Goal: Information Seeking & Learning: Learn about a topic

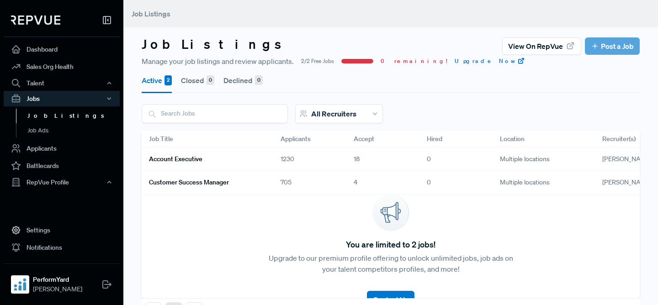
click at [253, 159] on link "Account Executive" at bounding box center [204, 160] width 110 height 16
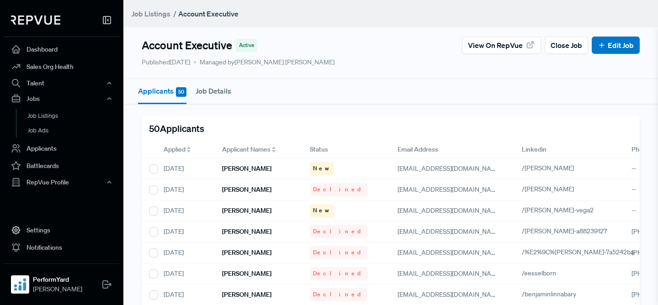
click at [169, 152] on span "Applied" at bounding box center [175, 150] width 22 height 10
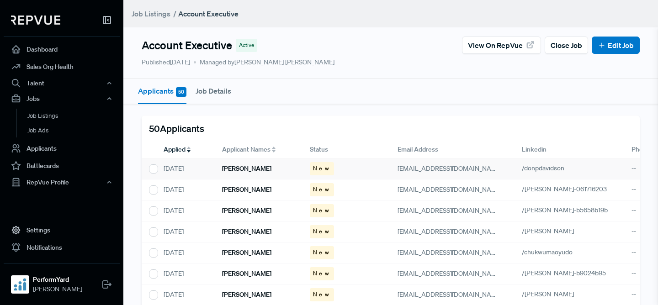
click at [237, 169] on h6 "[PERSON_NAME]" at bounding box center [246, 169] width 49 height 8
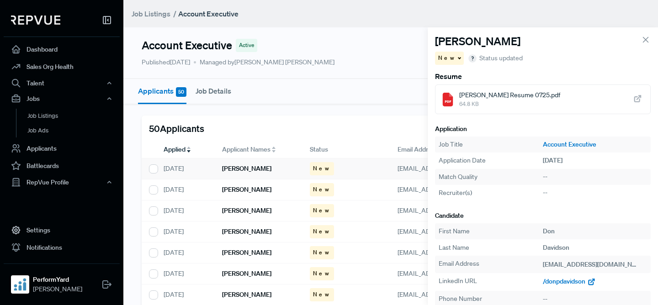
click at [570, 286] on div "/donpdavidson" at bounding box center [595, 281] width 104 height 11
click at [571, 284] on span "/donpdavidson" at bounding box center [564, 281] width 42 height 8
click at [241, 186] on h6 "[PERSON_NAME]" at bounding box center [246, 190] width 49 height 8
click at [568, 280] on span "/[PERSON_NAME]-061716203" at bounding box center [586, 281] width 86 height 8
